Goal: Transaction & Acquisition: Purchase product/service

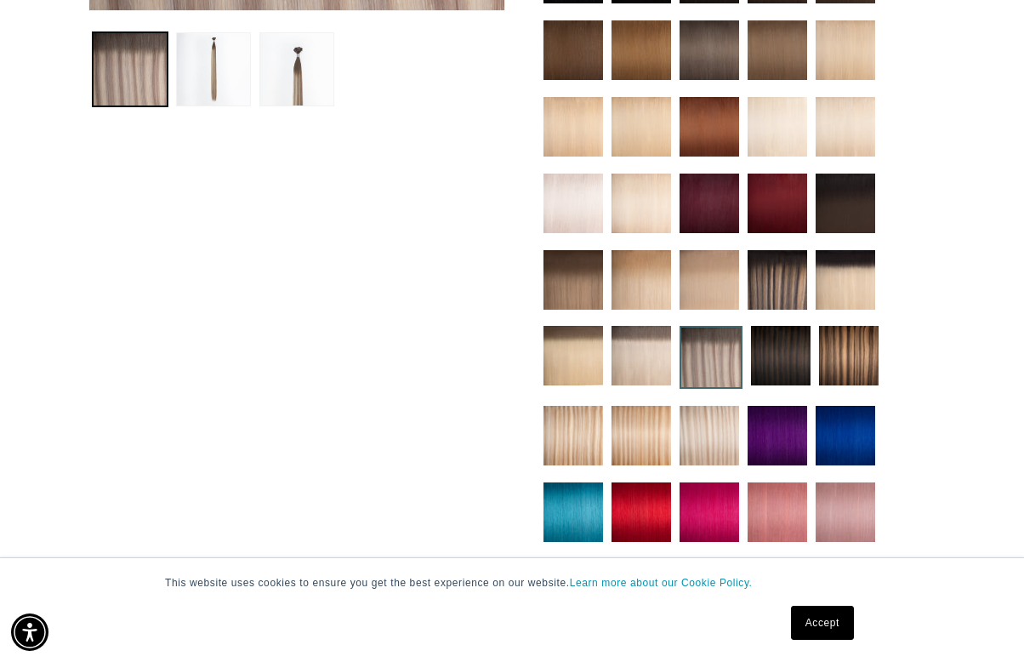
scroll to position [668, 0]
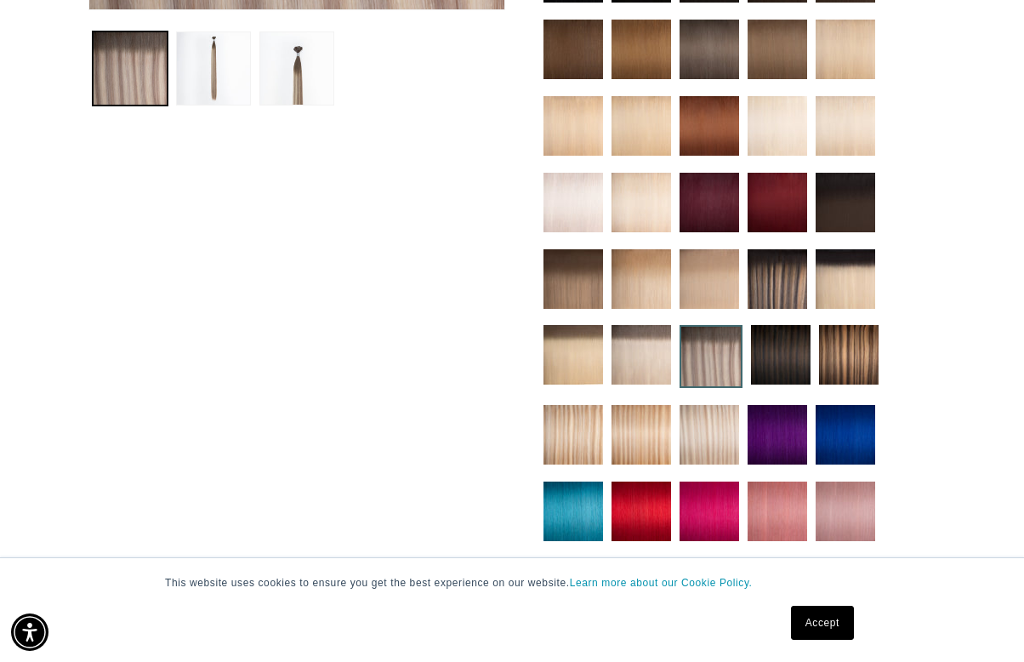
click at [683, 405] on img at bounding box center [710, 435] width 60 height 60
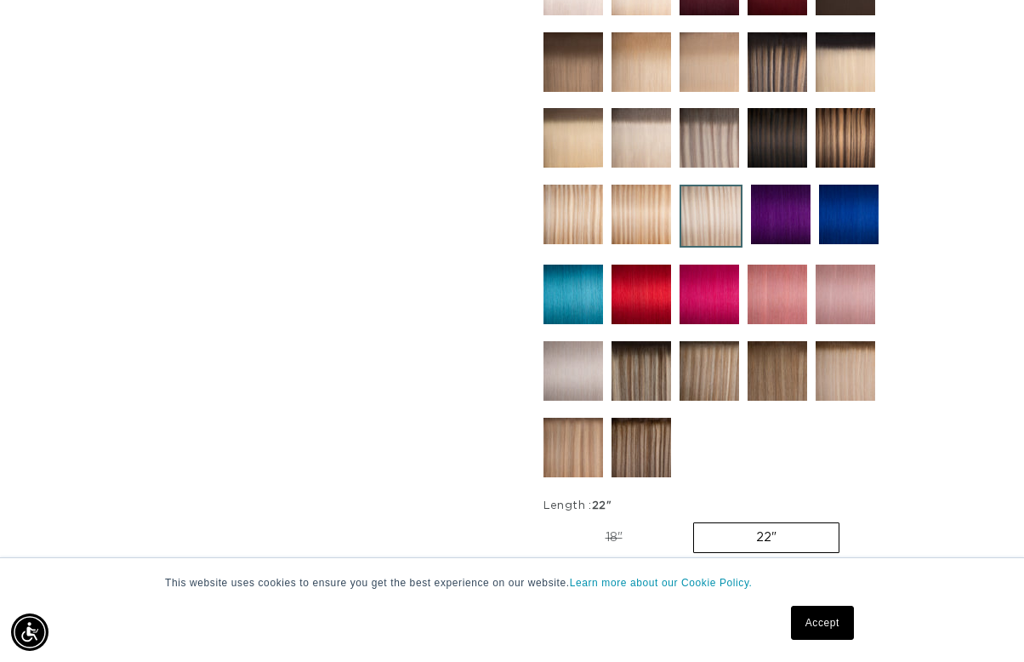
scroll to position [882, 0]
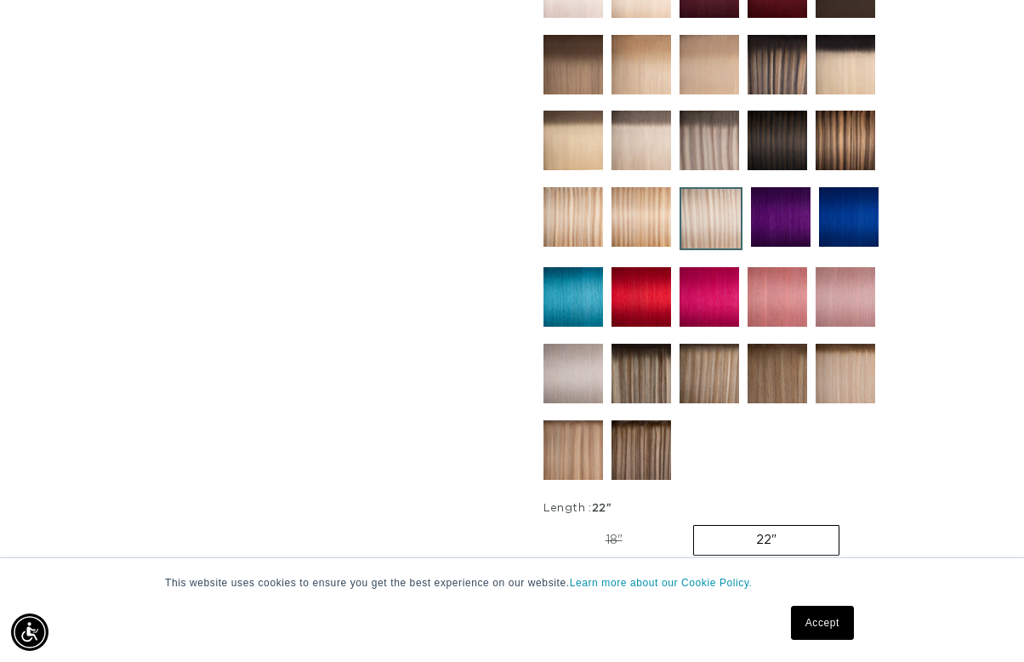
click at [620, 526] on label "18" Variant sold out or unavailable" at bounding box center [614, 540] width 141 height 29
click at [549, 522] on input "18" Variant sold out or unavailable" at bounding box center [548, 522] width 1 height 1
radio input "true"
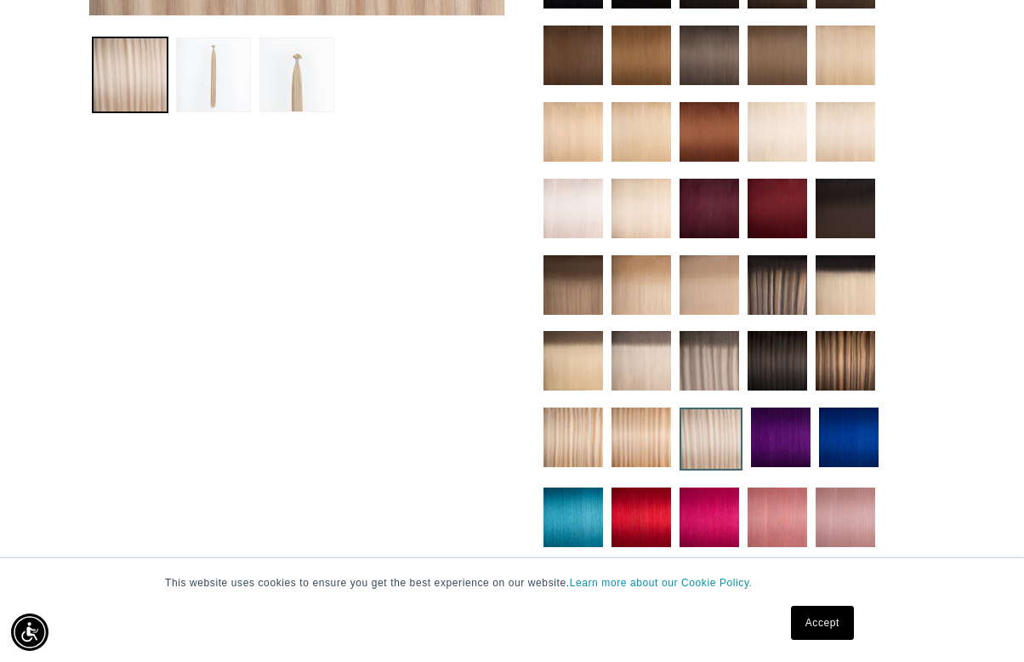
scroll to position [0, 1807]
click at [789, 331] on img at bounding box center [778, 361] width 60 height 60
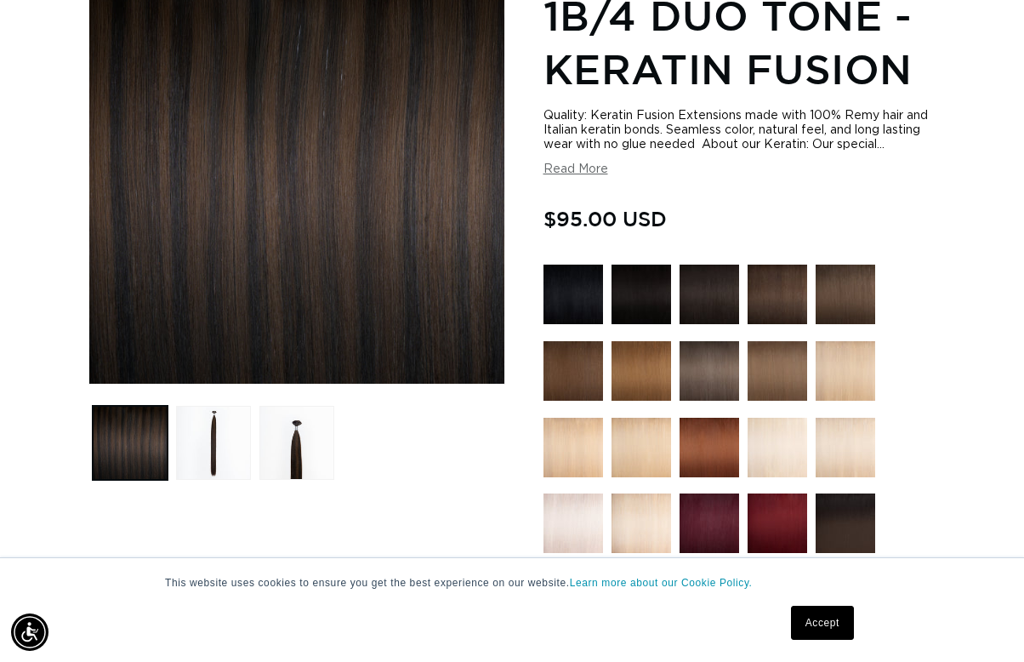
scroll to position [0, 904]
click at [587, 505] on img at bounding box center [574, 523] width 60 height 60
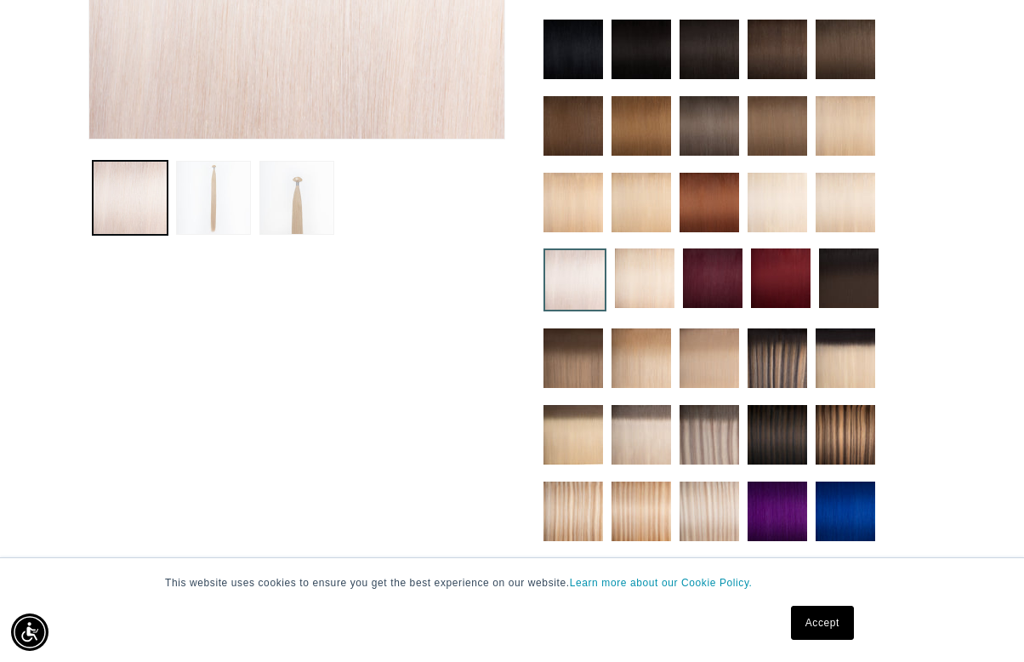
scroll to position [0, 904]
click at [650, 405] on img at bounding box center [642, 435] width 60 height 60
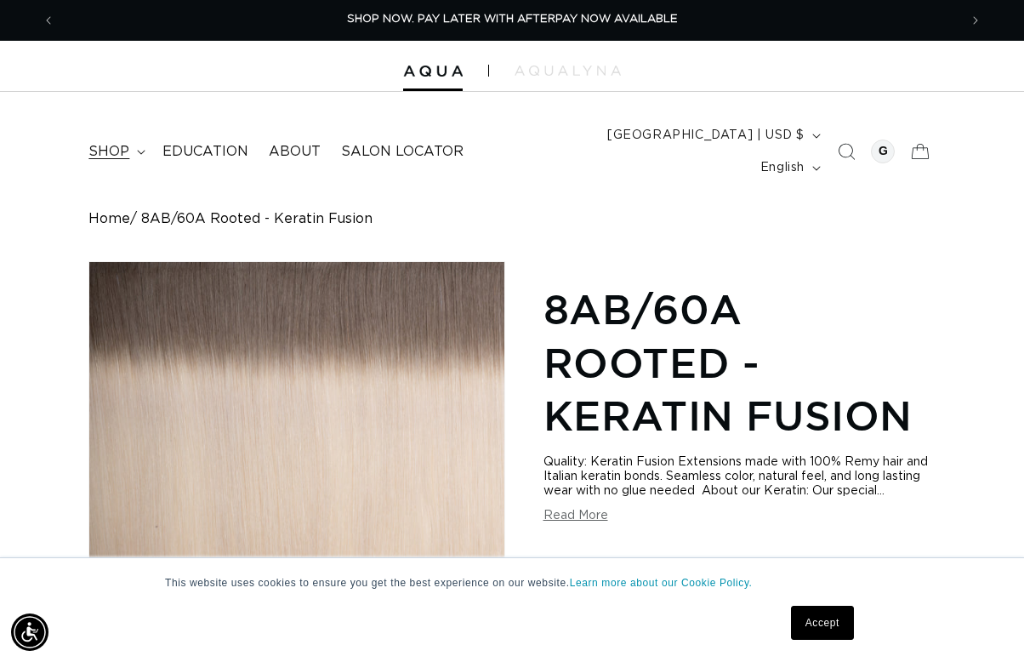
click at [143, 134] on summary "shop" at bounding box center [115, 152] width 74 height 38
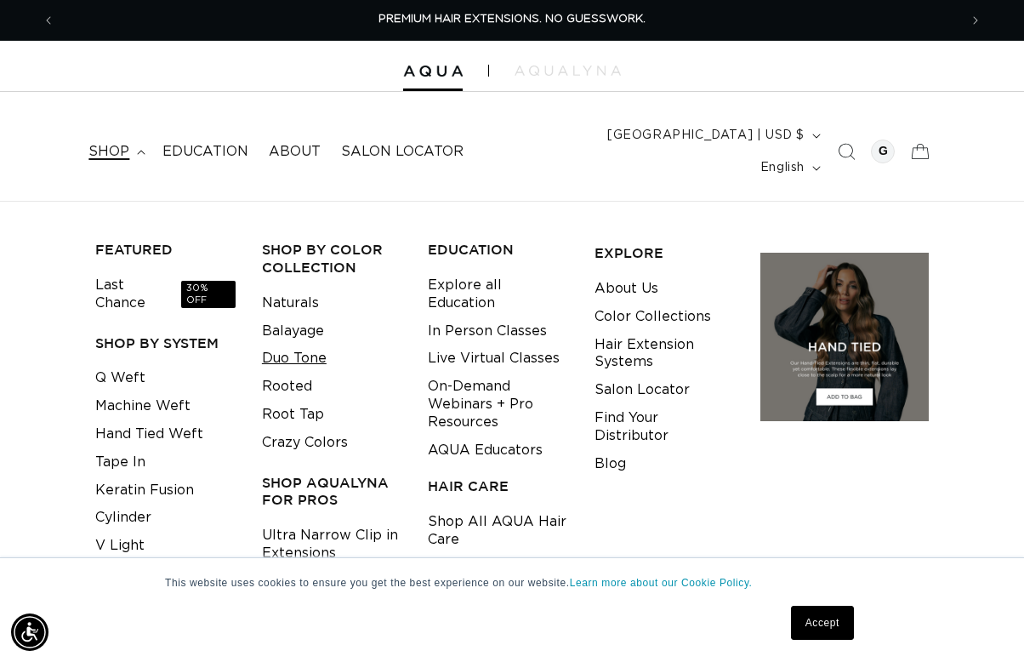
click at [303, 345] on link "Duo Tone" at bounding box center [294, 359] width 65 height 28
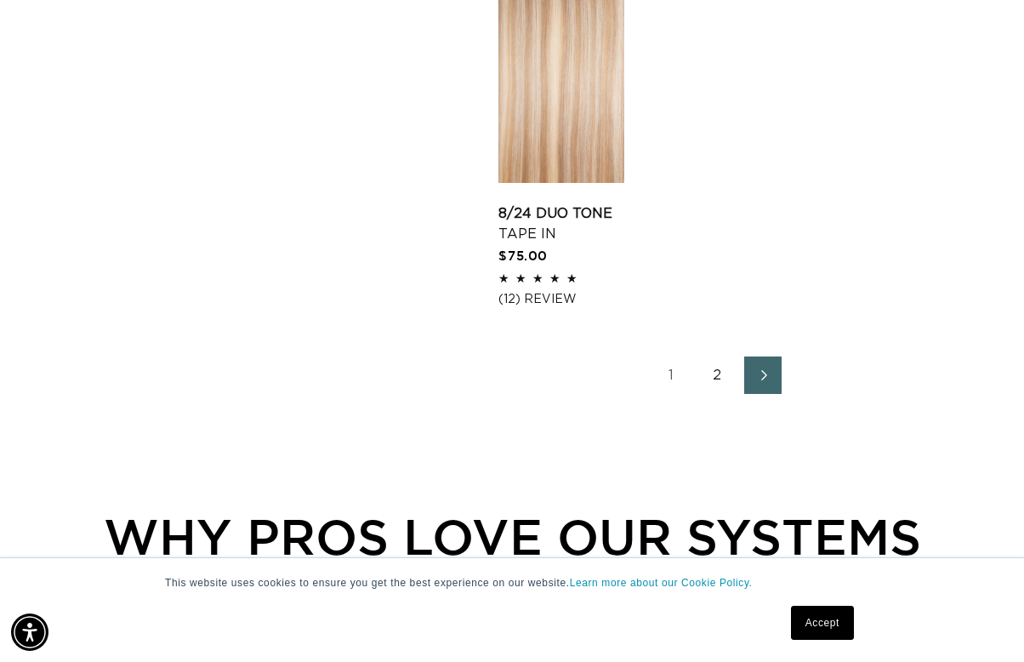
scroll to position [0, 1807]
click at [721, 356] on link "2" at bounding box center [716, 374] width 37 height 37
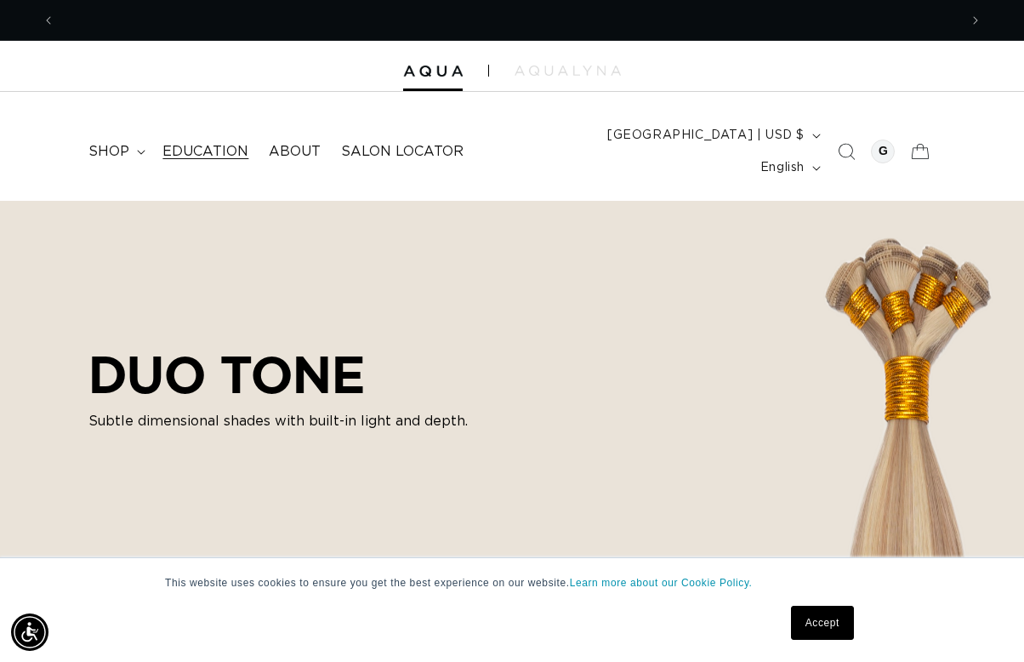
scroll to position [0, 1807]
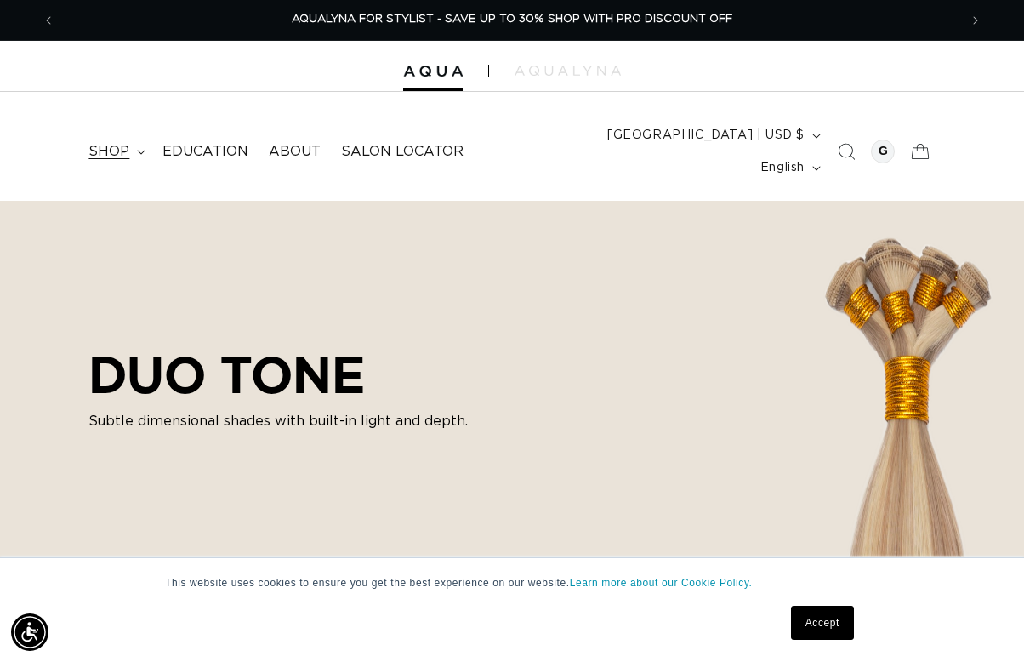
click at [137, 150] on icon at bounding box center [141, 152] width 9 height 5
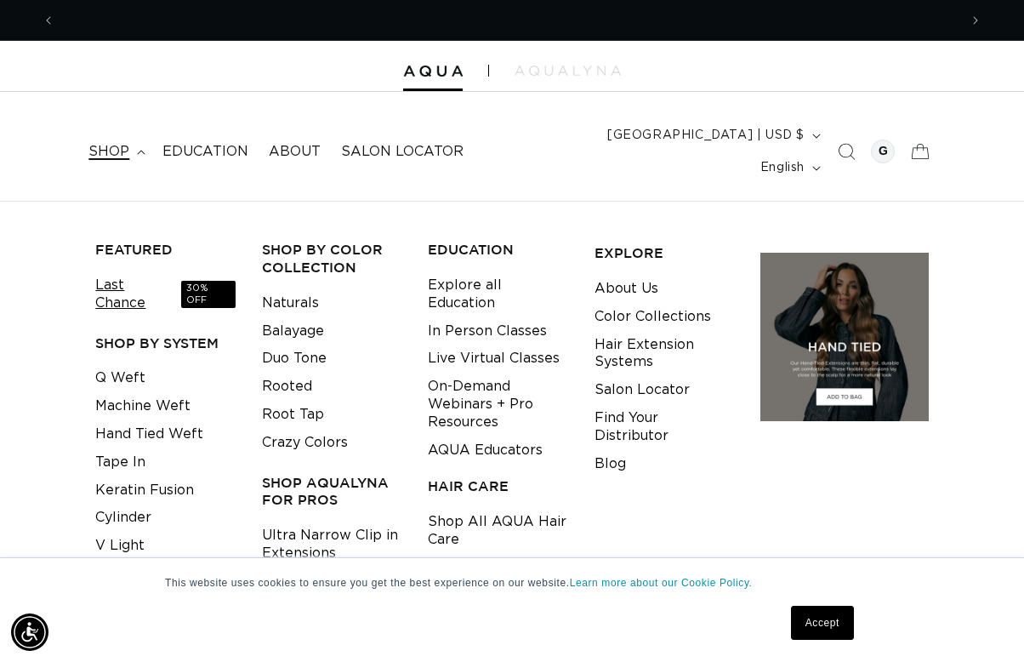
scroll to position [0, 904]
click at [123, 271] on link "Last Chance 30% OFF" at bounding box center [165, 294] width 140 height 46
